Goal: Task Accomplishment & Management: Manage account settings

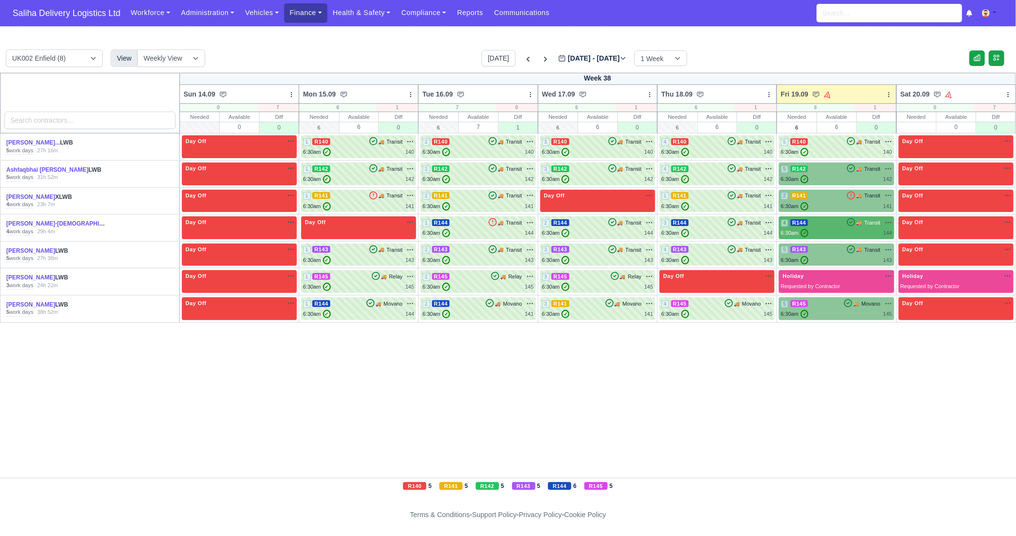
click at [316, 18] on link "Finance" at bounding box center [305, 12] width 43 height 19
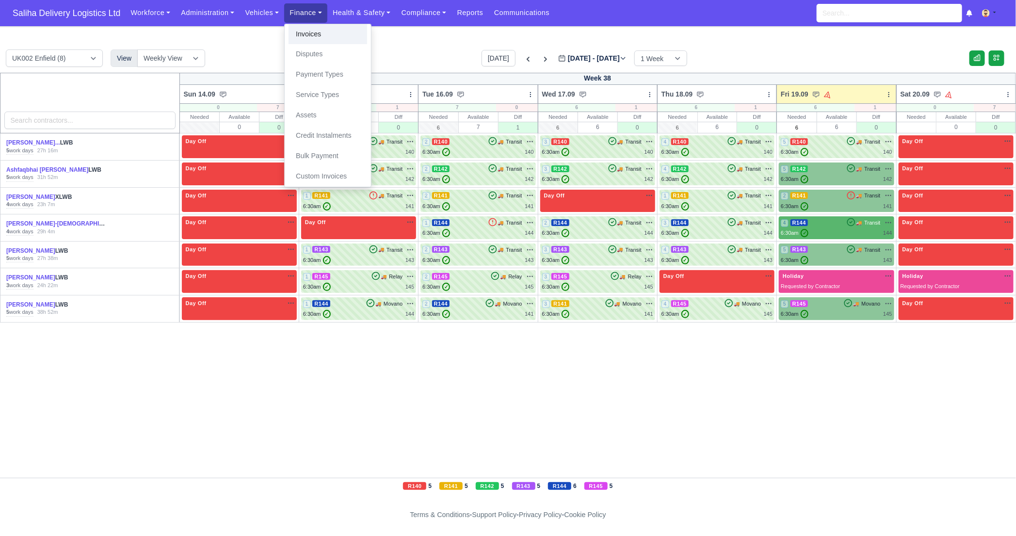
click at [317, 36] on link "Invoices" at bounding box center [328, 34] width 79 height 20
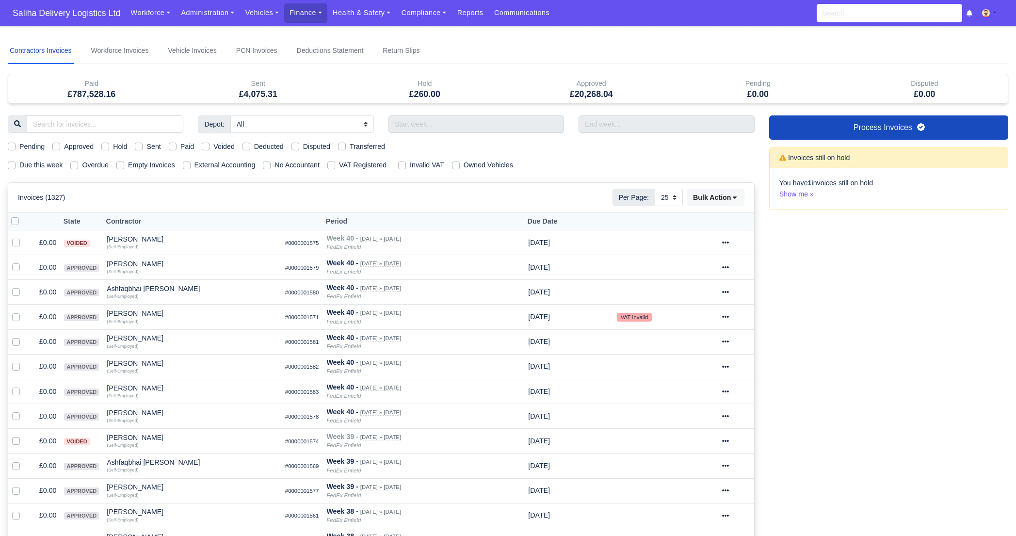
select select "25"
click at [146, 145] on label "Sent" at bounding box center [153, 146] width 14 height 11
click at [140, 145] on input "Sent" at bounding box center [139, 145] width 8 height 8
checkbox input "true"
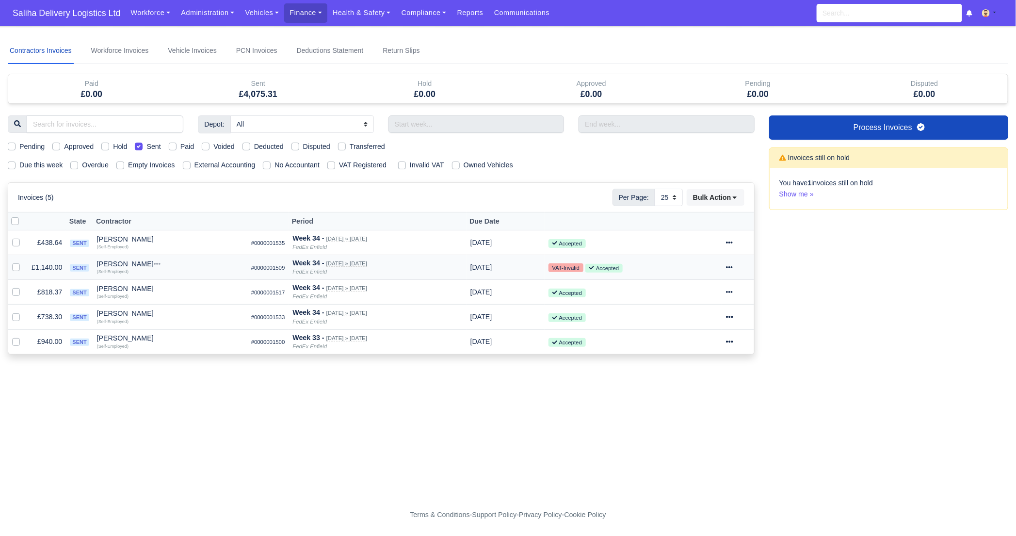
click at [733, 267] on icon at bounding box center [729, 267] width 7 height 7
click at [706, 294] on link "Show Invoice" at bounding box center [701, 297] width 86 height 15
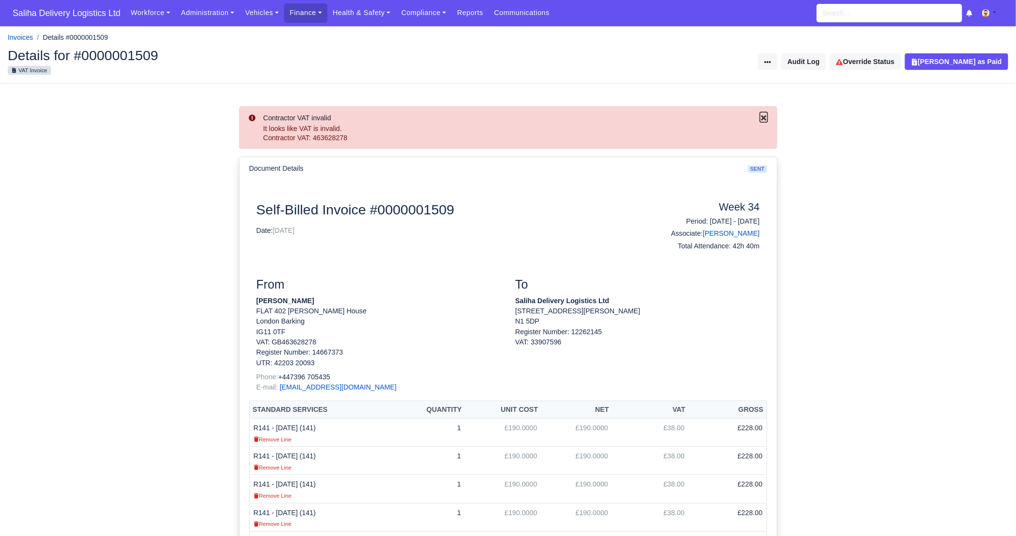
click at [764, 117] on icon "Close" at bounding box center [763, 117] width 5 height 5
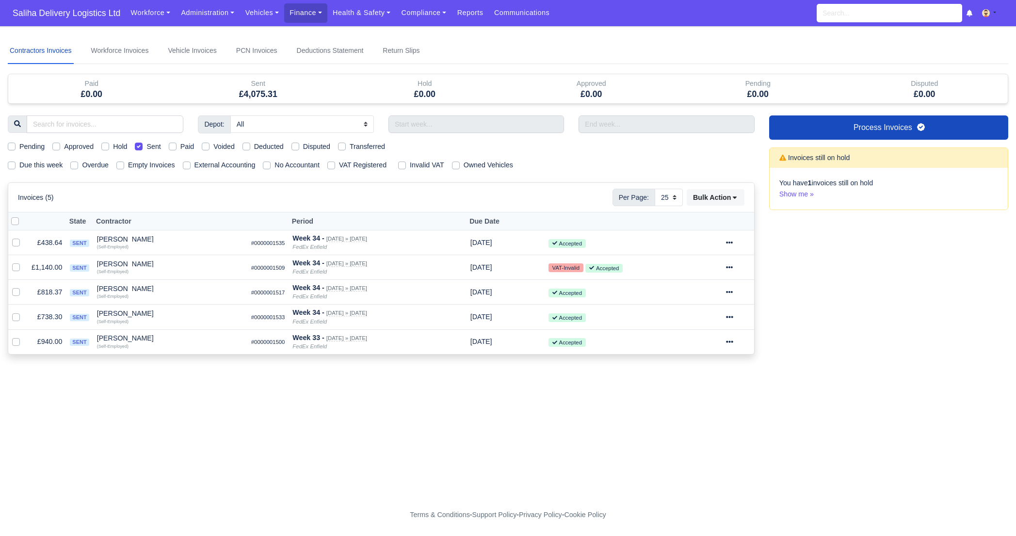
select select "25"
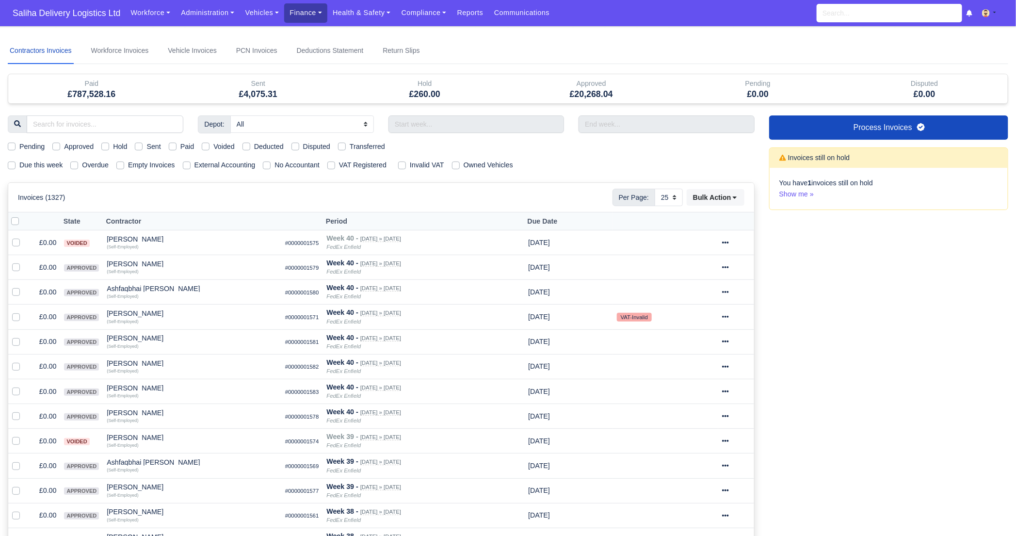
click at [295, 12] on link "Finance" at bounding box center [305, 12] width 43 height 19
click at [306, 32] on link "Invoices" at bounding box center [328, 34] width 79 height 20
select select "25"
click at [146, 147] on label "Sent" at bounding box center [153, 146] width 14 height 11
click at [141, 147] on input "Sent" at bounding box center [139, 145] width 8 height 8
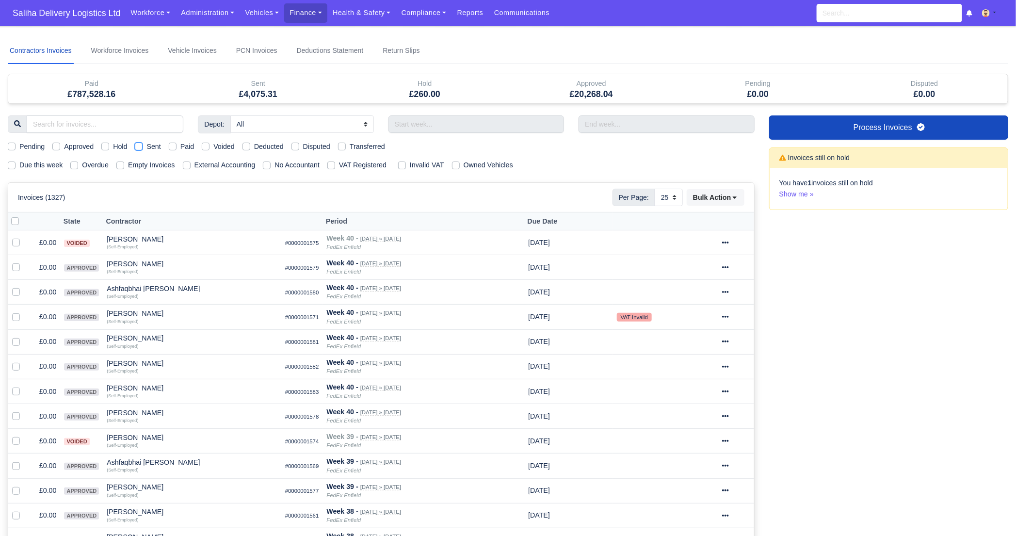
checkbox input "true"
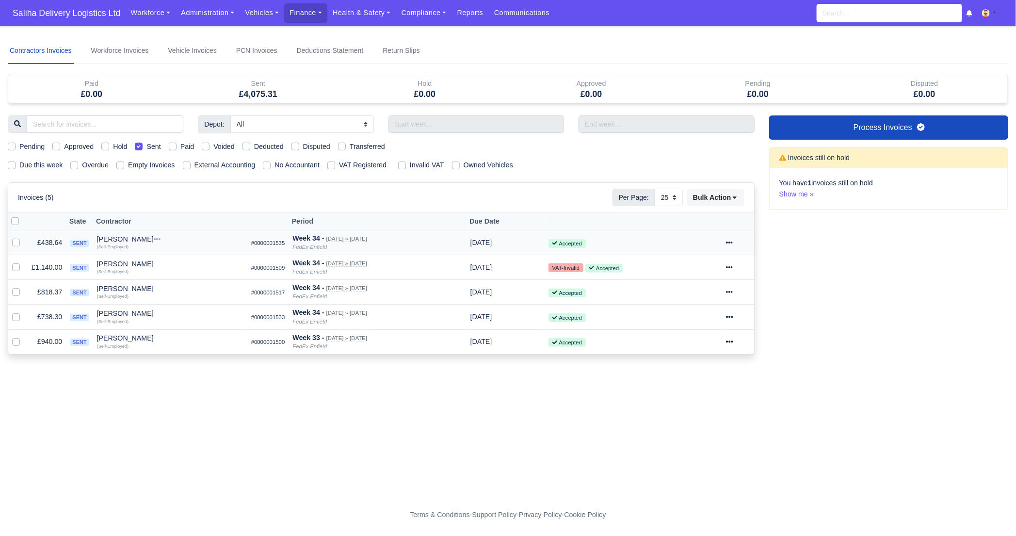
click at [740, 238] on div at bounding box center [738, 242] width 24 height 11
click at [717, 269] on link "Show Invoice" at bounding box center [701, 272] width 86 height 15
select select "25"
click at [733, 294] on icon at bounding box center [729, 292] width 7 height 7
click at [706, 317] on link "Show Invoice" at bounding box center [701, 321] width 86 height 15
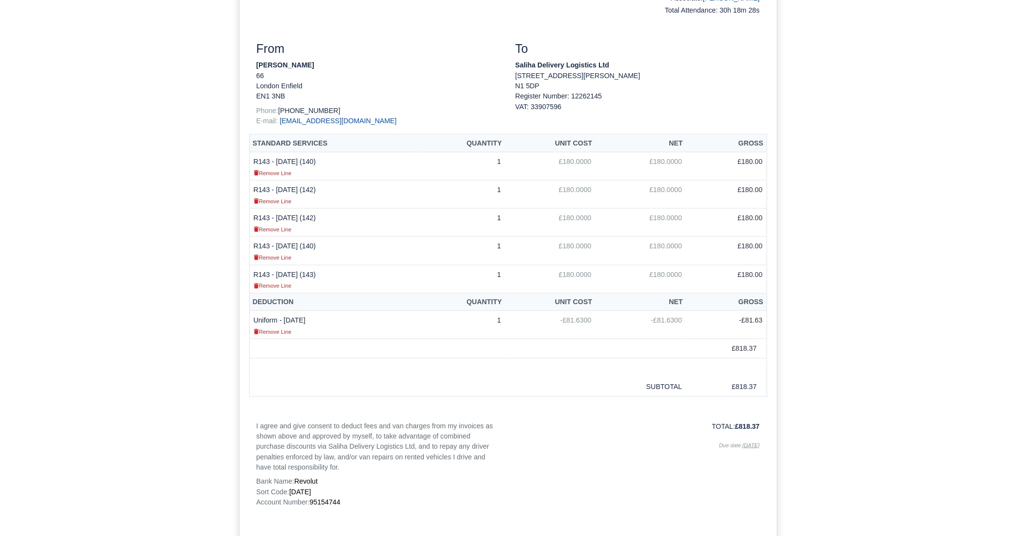
scroll to position [195, 0]
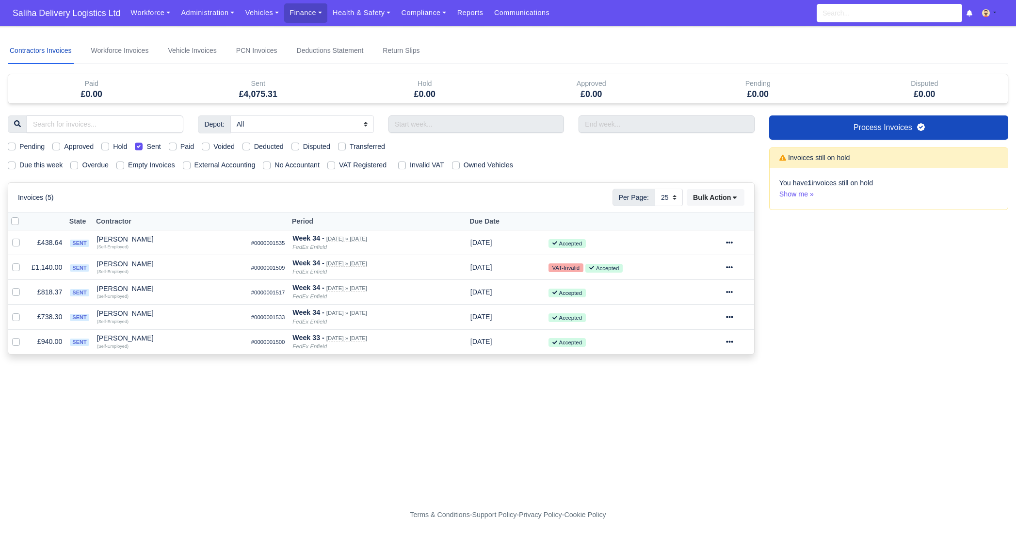
select select "25"
click at [733, 314] on icon at bounding box center [729, 316] width 7 height 7
click at [696, 343] on link "Show Invoice" at bounding box center [701, 346] width 86 height 15
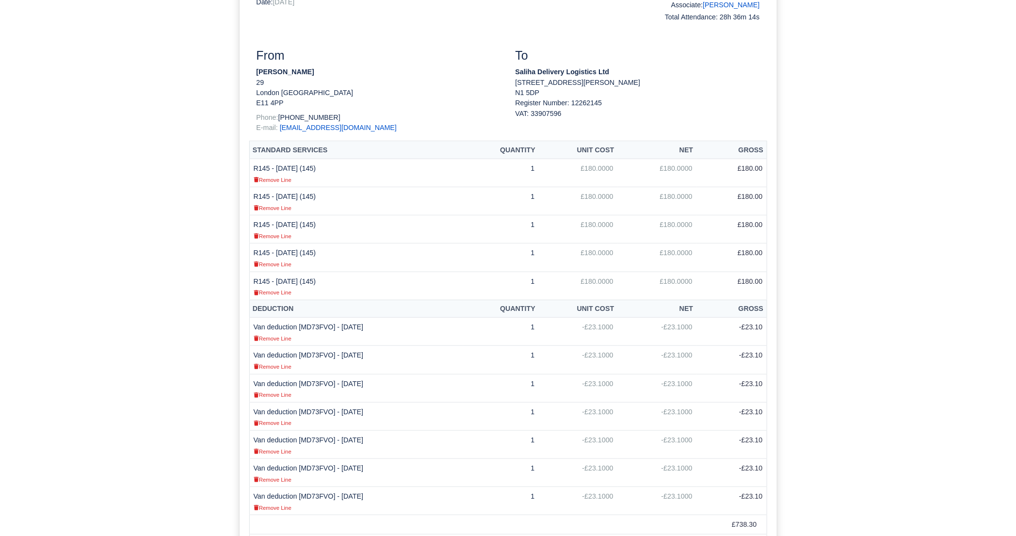
scroll to position [286, 0]
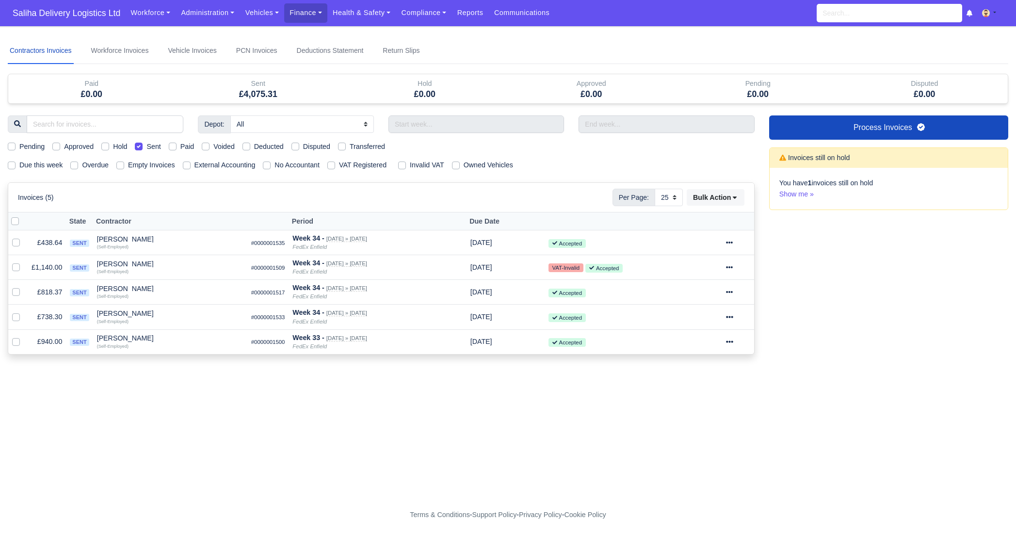
select select "25"
click at [733, 341] on icon at bounding box center [729, 341] width 7 height 7
click at [701, 364] on link "Show Invoice" at bounding box center [701, 371] width 86 height 15
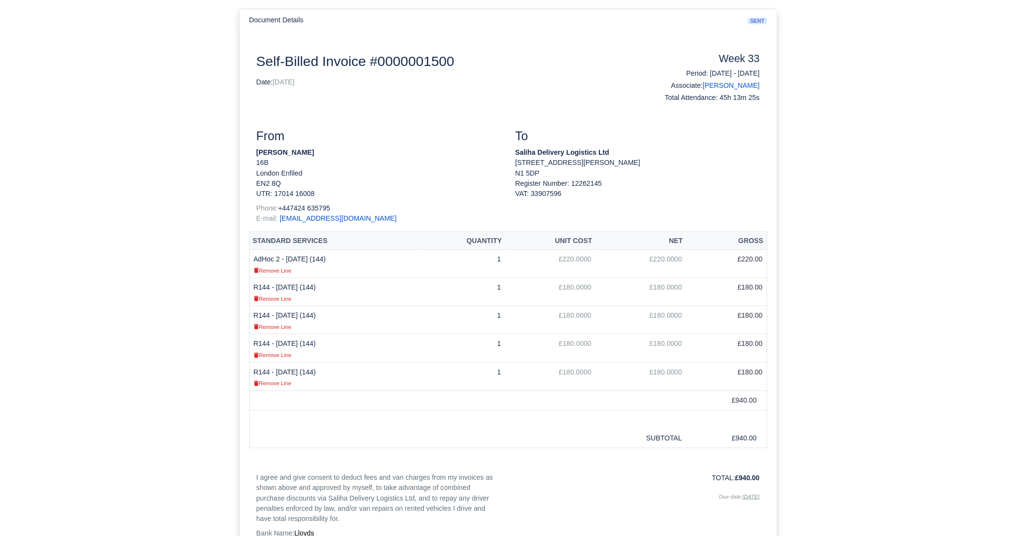
scroll to position [92, 0]
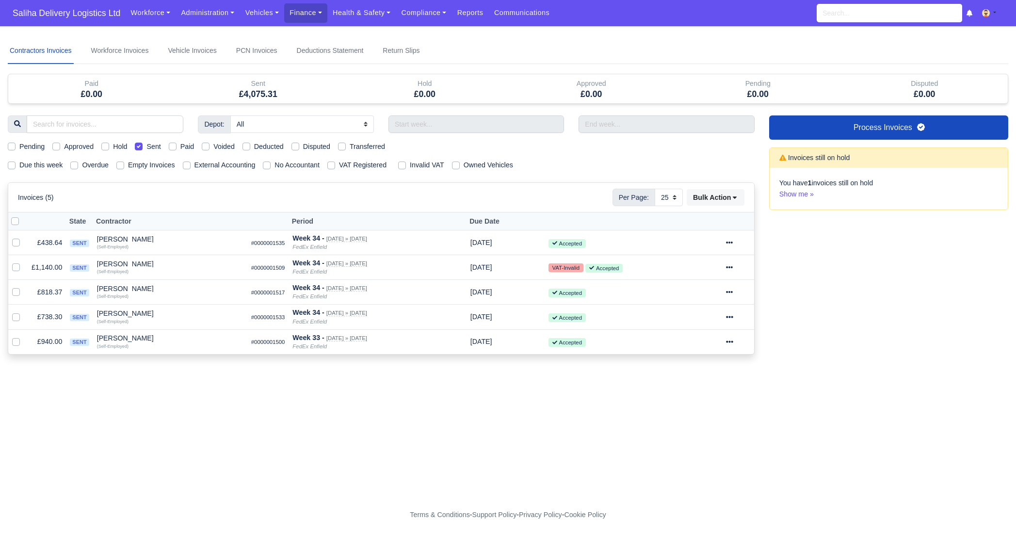
select select "25"
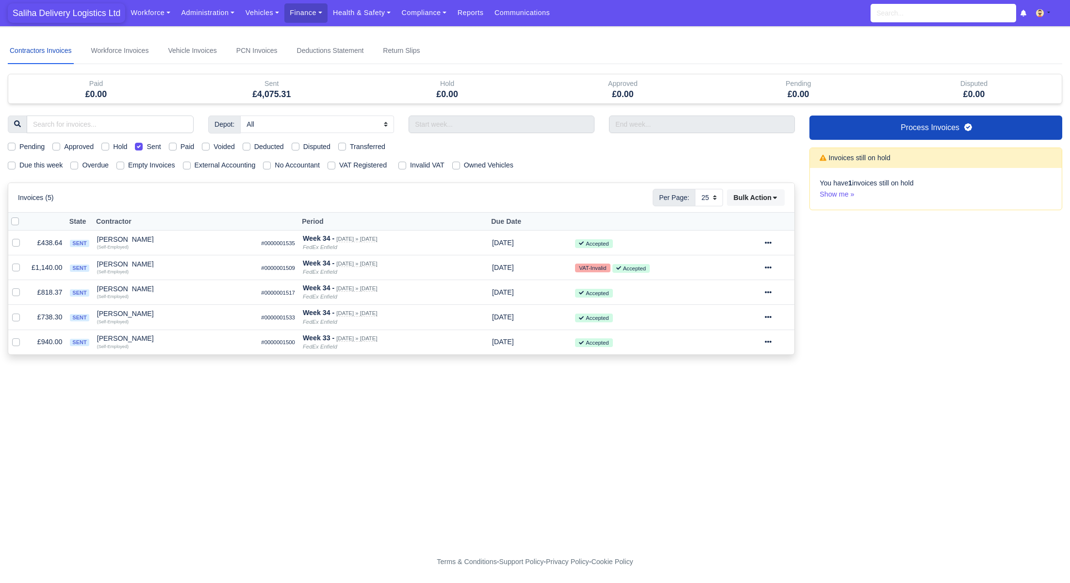
click at [95, 16] on span "Saliha Delivery Logistics Ltd" at bounding box center [66, 12] width 117 height 19
click at [257, 11] on link "Vehicles" at bounding box center [262, 12] width 45 height 19
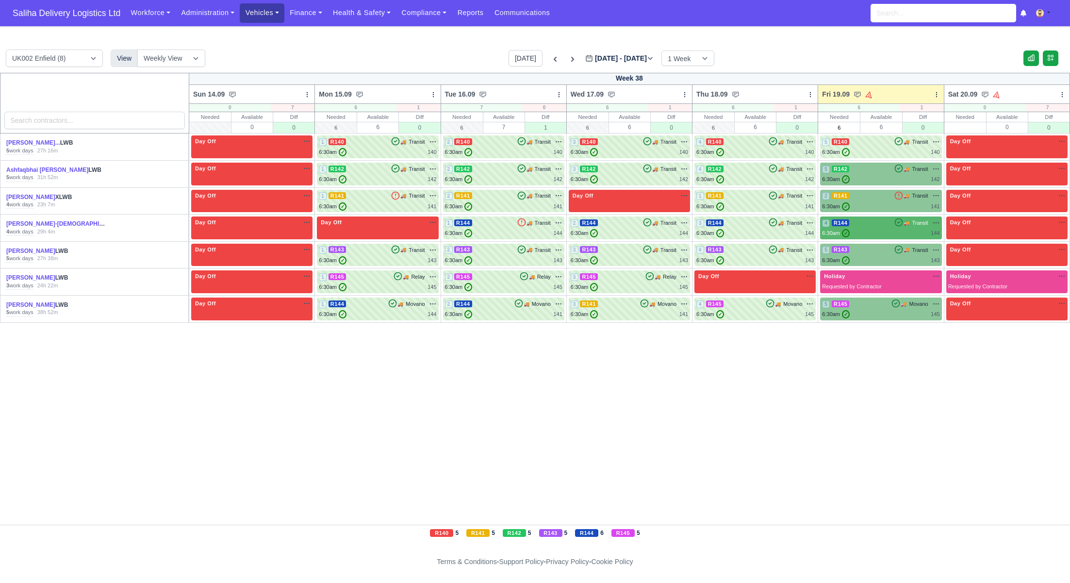
click at [267, 13] on link "Vehicles" at bounding box center [262, 12] width 45 height 19
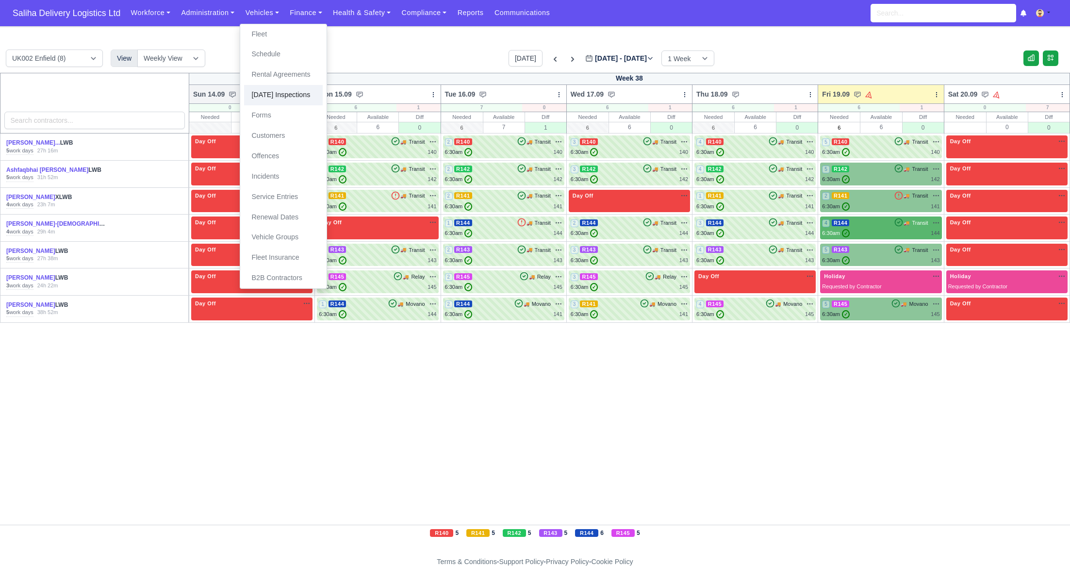
click at [278, 95] on link "[DATE] Inspections" at bounding box center [283, 95] width 79 height 20
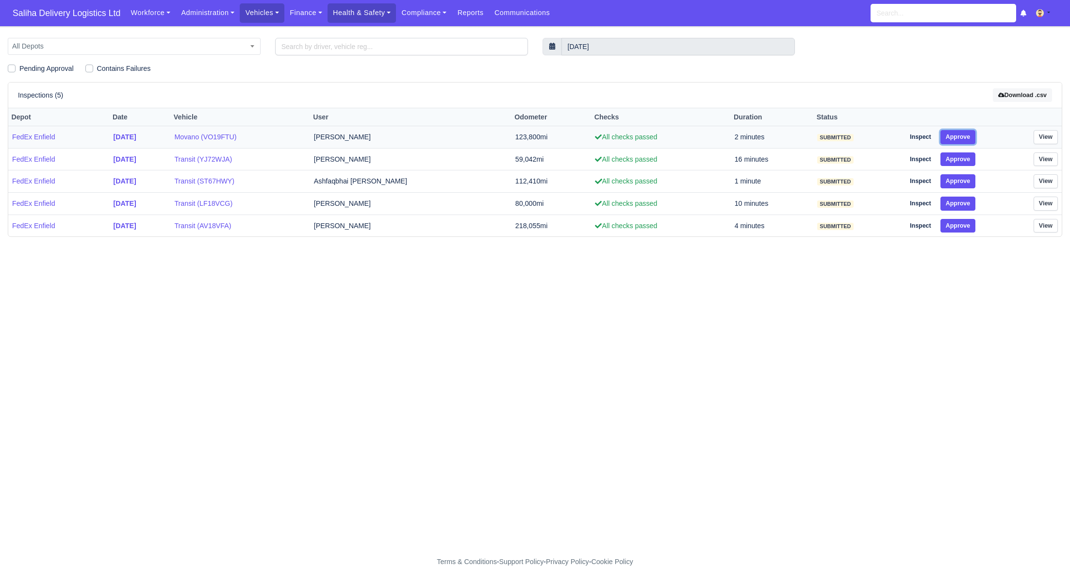
drag, startPoint x: 958, startPoint y: 138, endPoint x: 961, endPoint y: 143, distance: 6.1
click at [959, 139] on button "Approve" at bounding box center [957, 137] width 35 height 14
drag, startPoint x: 965, startPoint y: 159, endPoint x: 966, endPoint y: 163, distance: 4.9
click at [965, 159] on button "Approve" at bounding box center [957, 159] width 35 height 14
drag, startPoint x: 966, startPoint y: 181, endPoint x: 965, endPoint y: 195, distance: 13.6
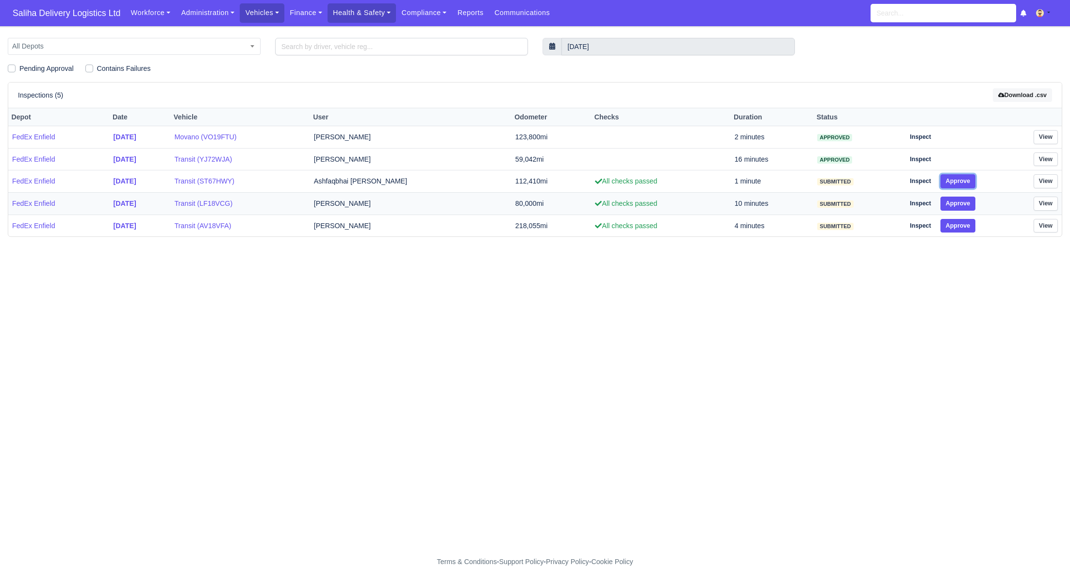
click at [966, 184] on button "Approve" at bounding box center [957, 181] width 35 height 14
drag, startPoint x: 965, startPoint y: 197, endPoint x: 965, endPoint y: 212, distance: 15.0
click at [965, 202] on button "Approve" at bounding box center [957, 203] width 35 height 14
click at [962, 225] on button "Approve" at bounding box center [957, 226] width 35 height 14
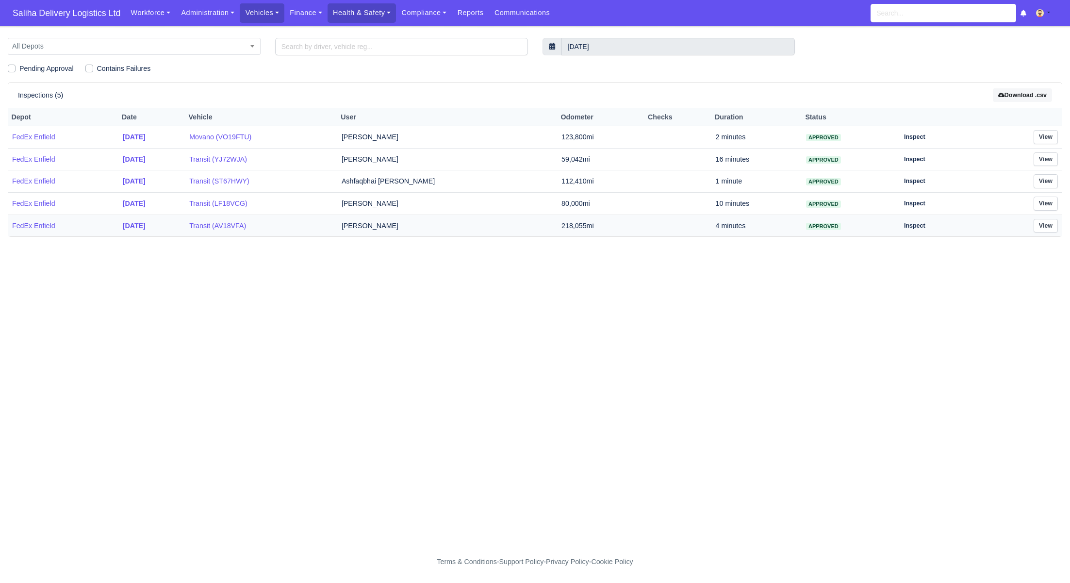
click at [91, 25] on nav "Saliha Delivery Logistics Ltd Workforce Manpower Expiring Documents Leave Reque…" at bounding box center [535, 13] width 1070 height 26
